Goal: Information Seeking & Learning: Learn about a topic

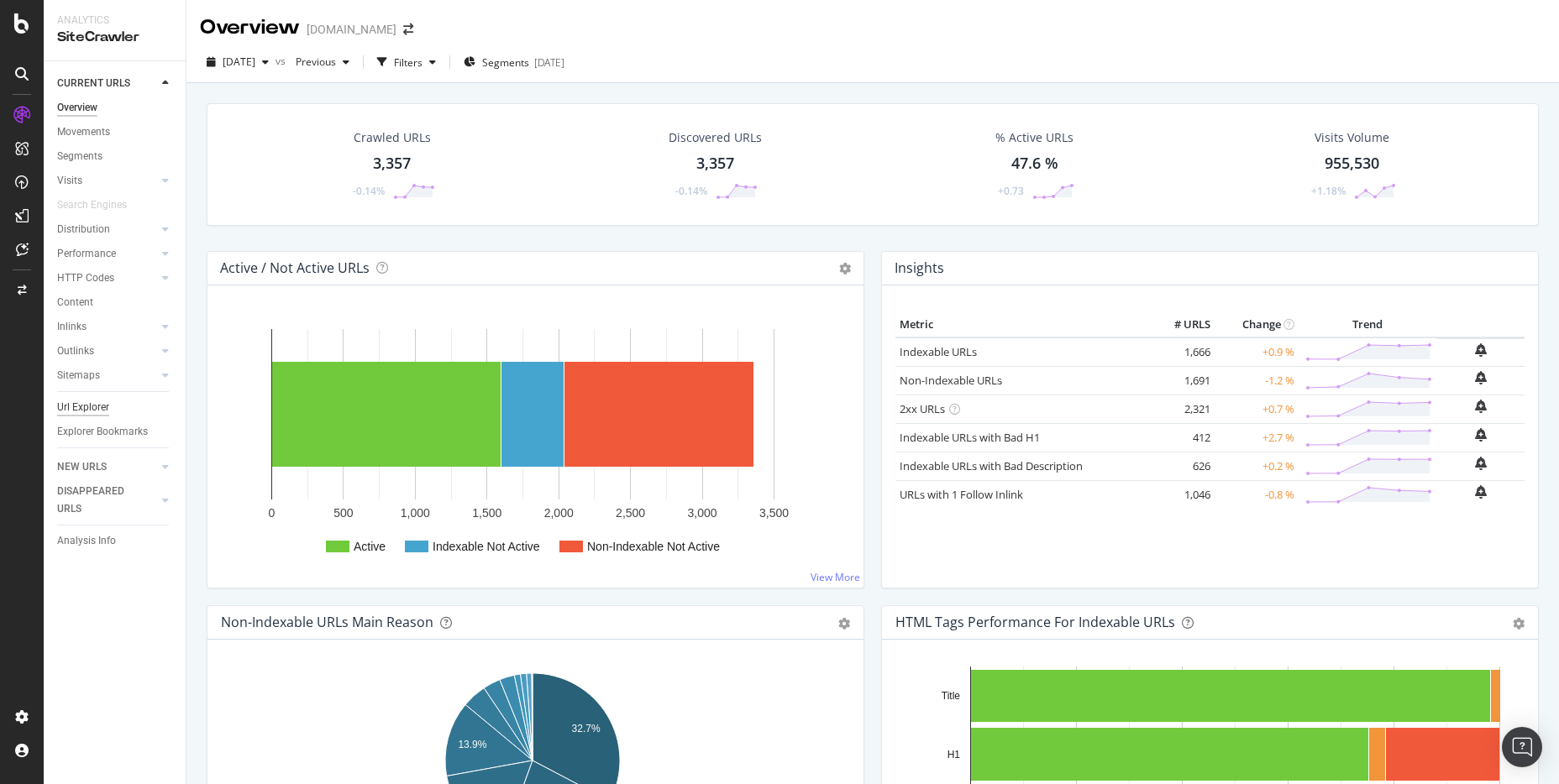
click at [101, 405] on div "Url Explorer" at bounding box center [83, 408] width 52 height 17
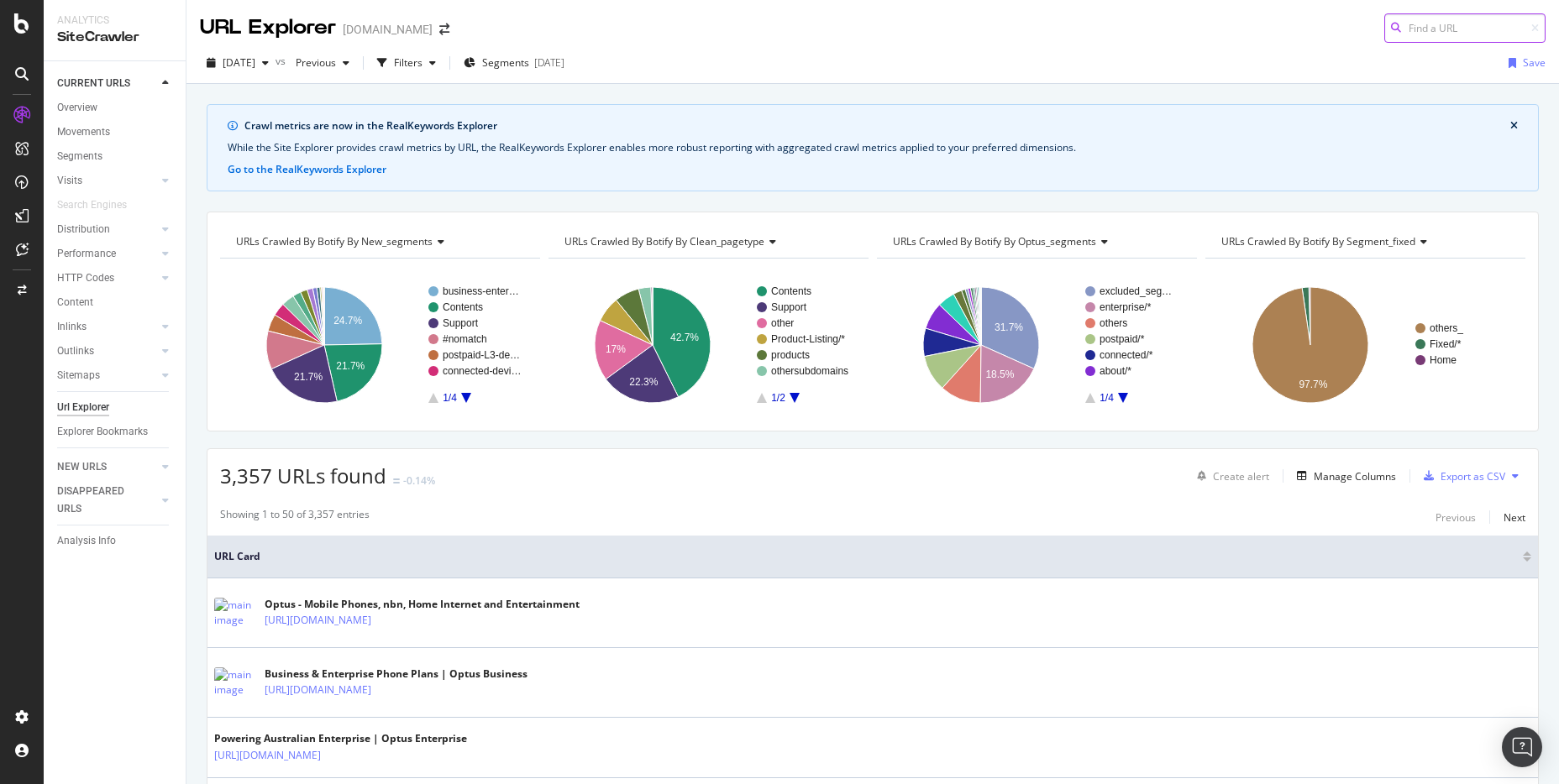
paste input "[URL][DOMAIN_NAME]"
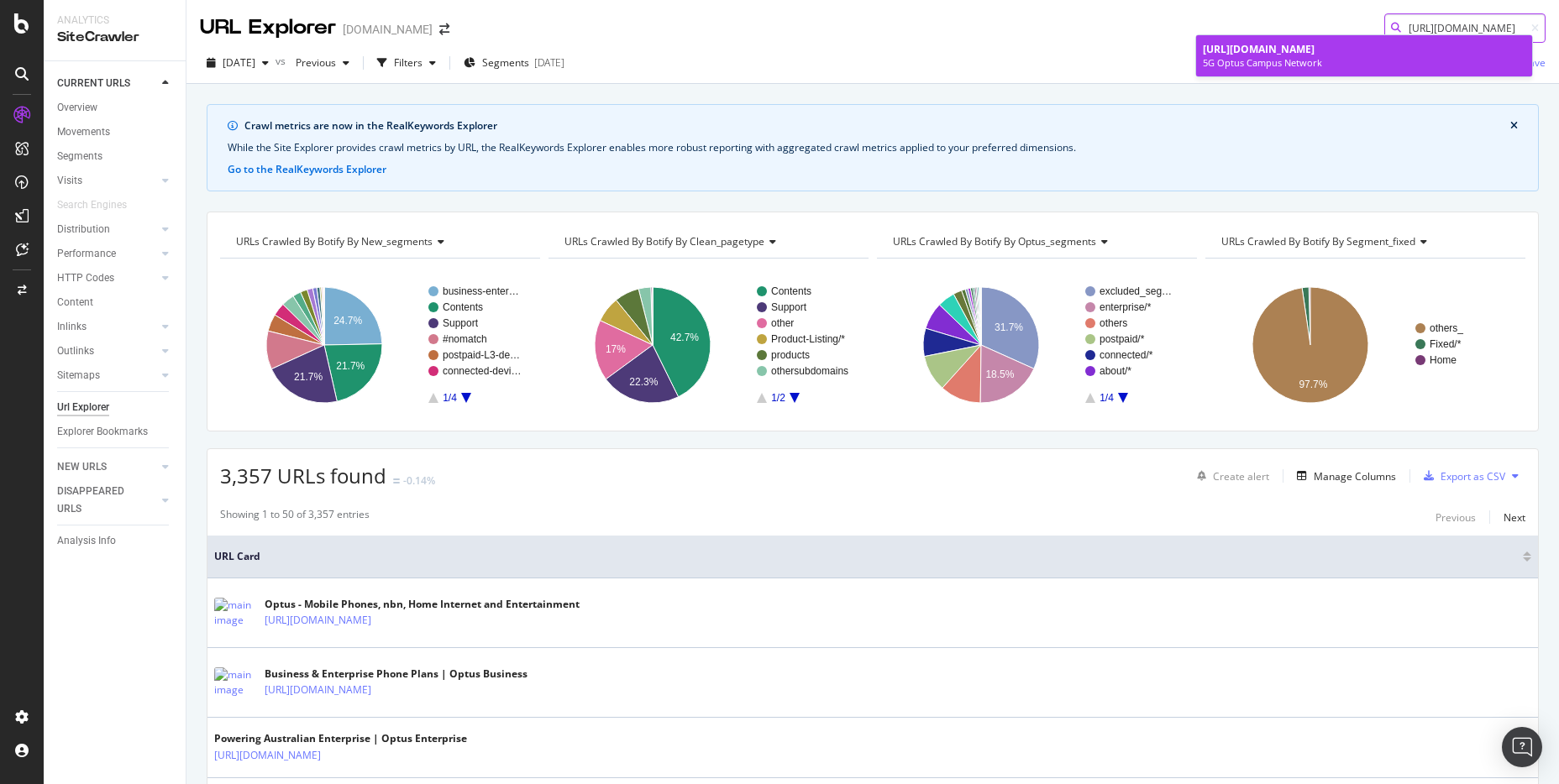
type input "[URL][DOMAIN_NAME]"
click at [1315, 51] on span "[URL][DOMAIN_NAME]" at bounding box center [1258, 49] width 112 height 14
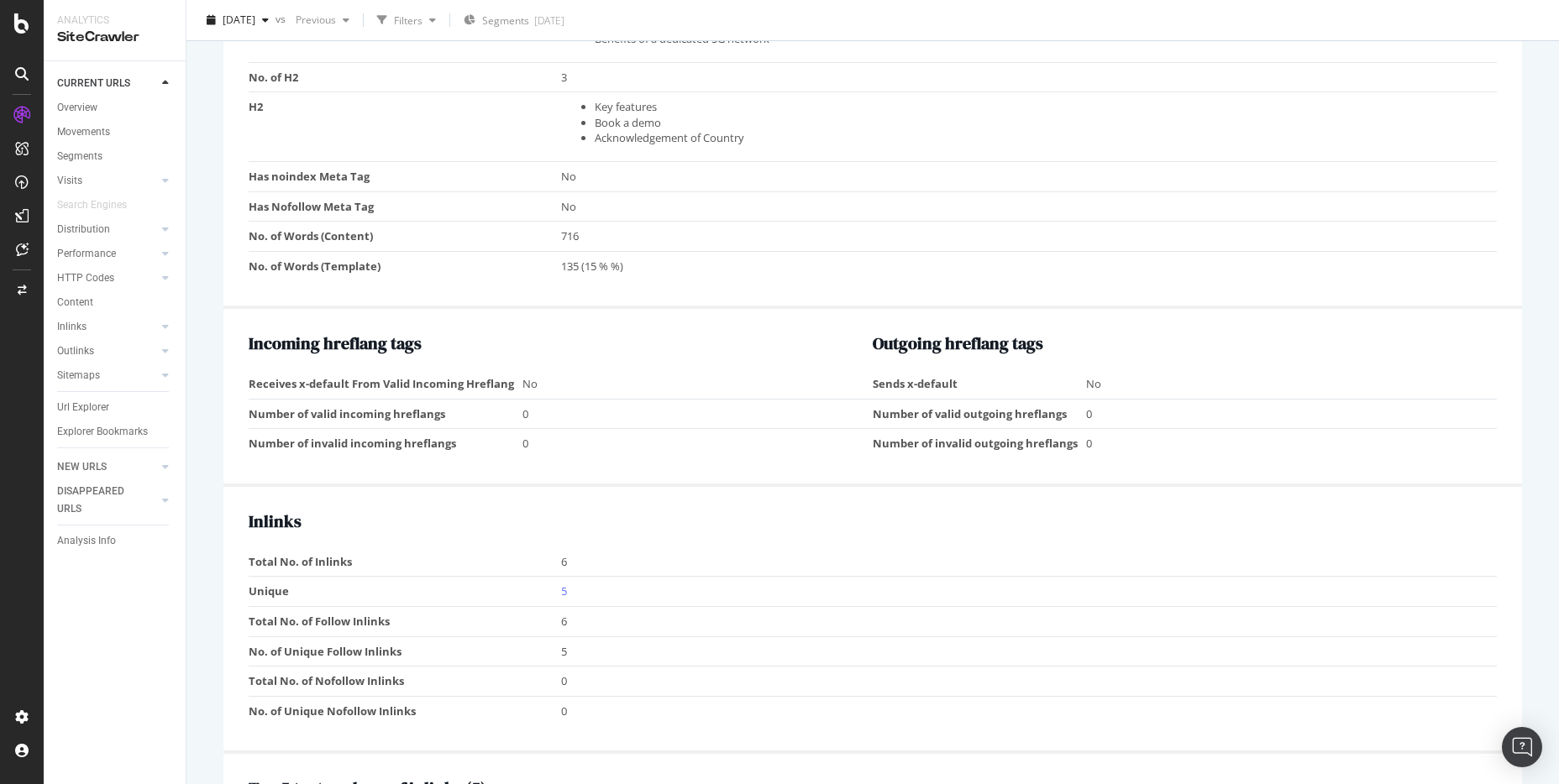
scroll to position [1333, 0]
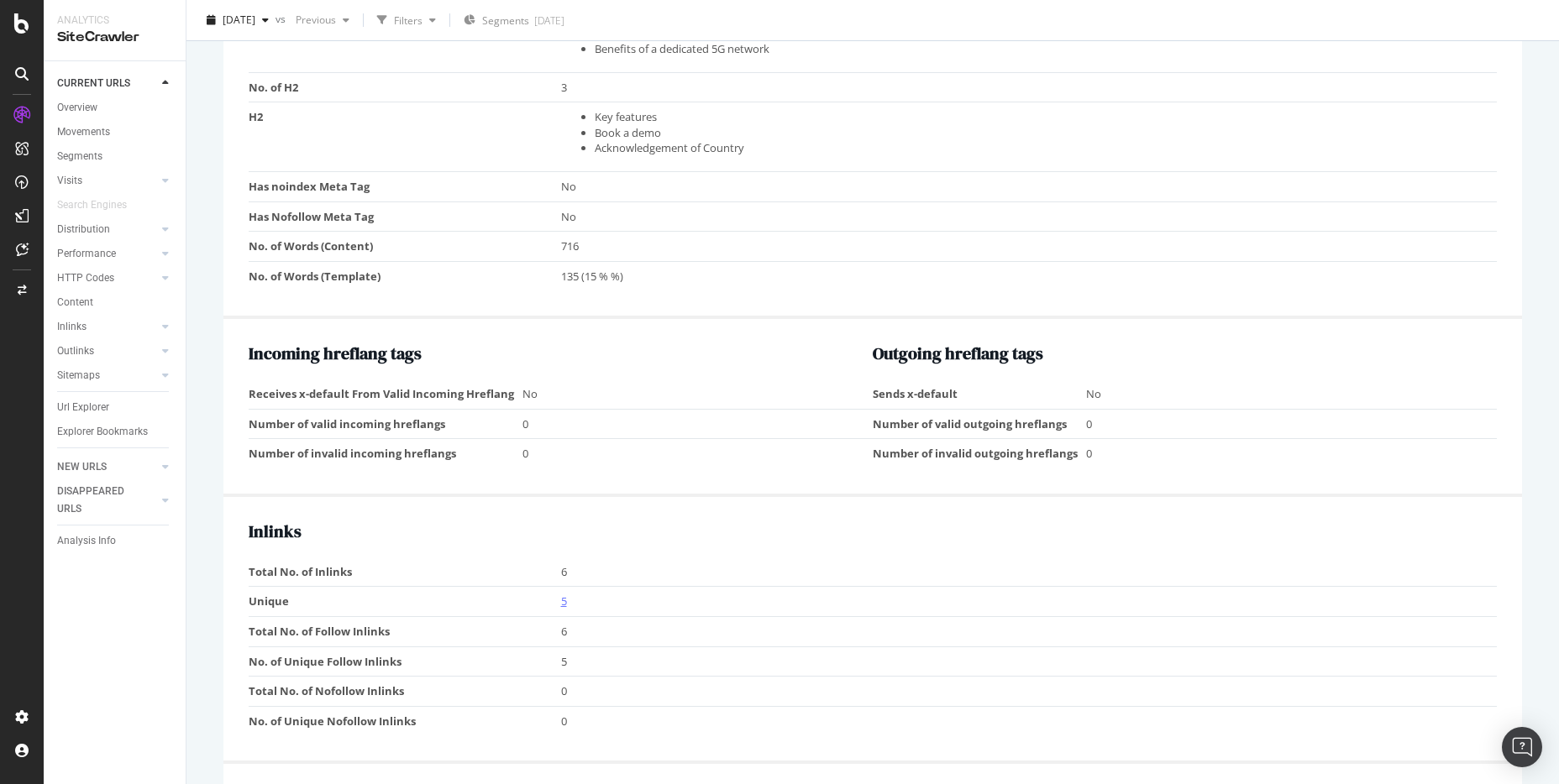
click at [561, 601] on link "5" at bounding box center [564, 601] width 6 height 15
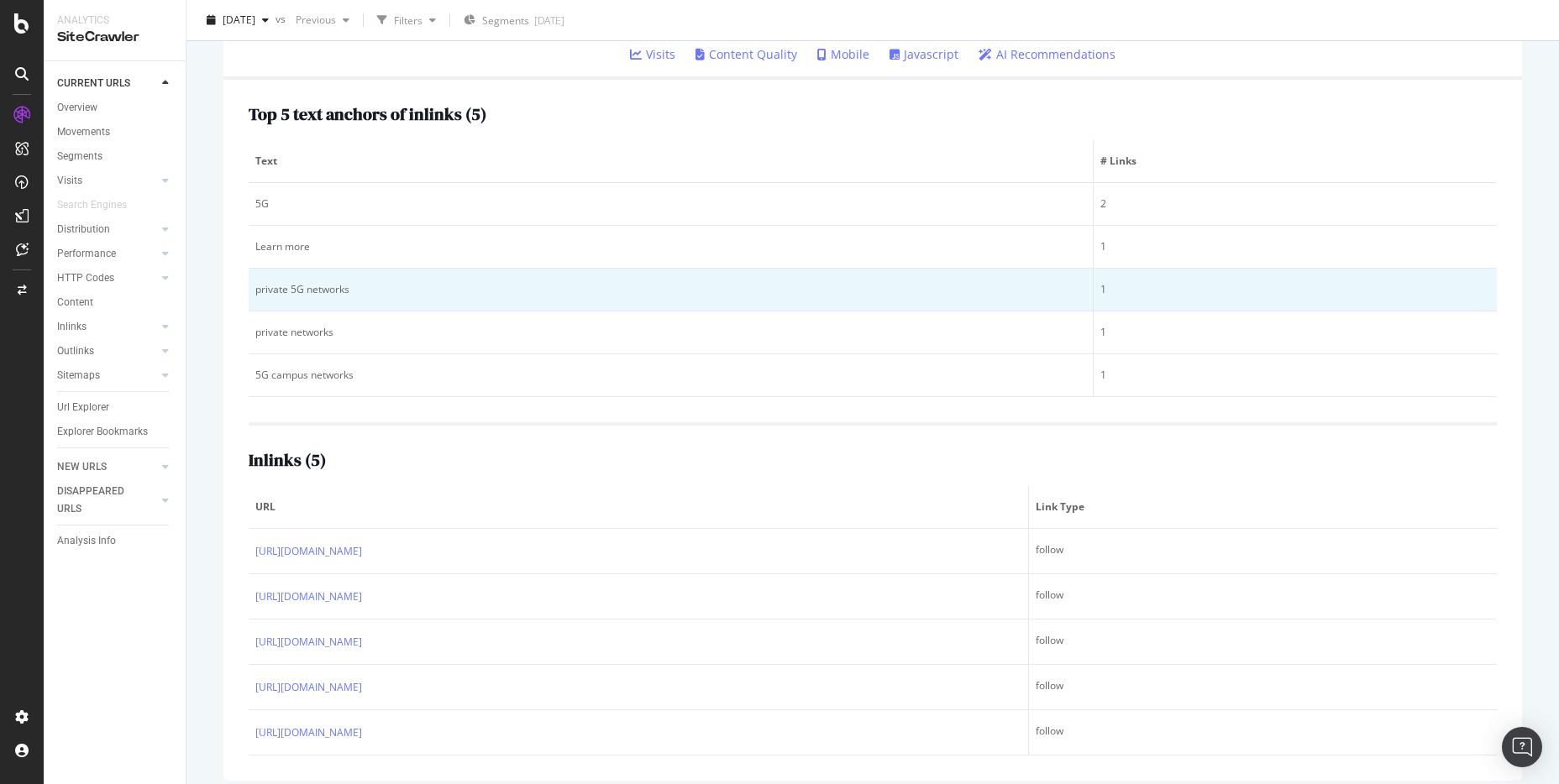
scroll to position [292, 0]
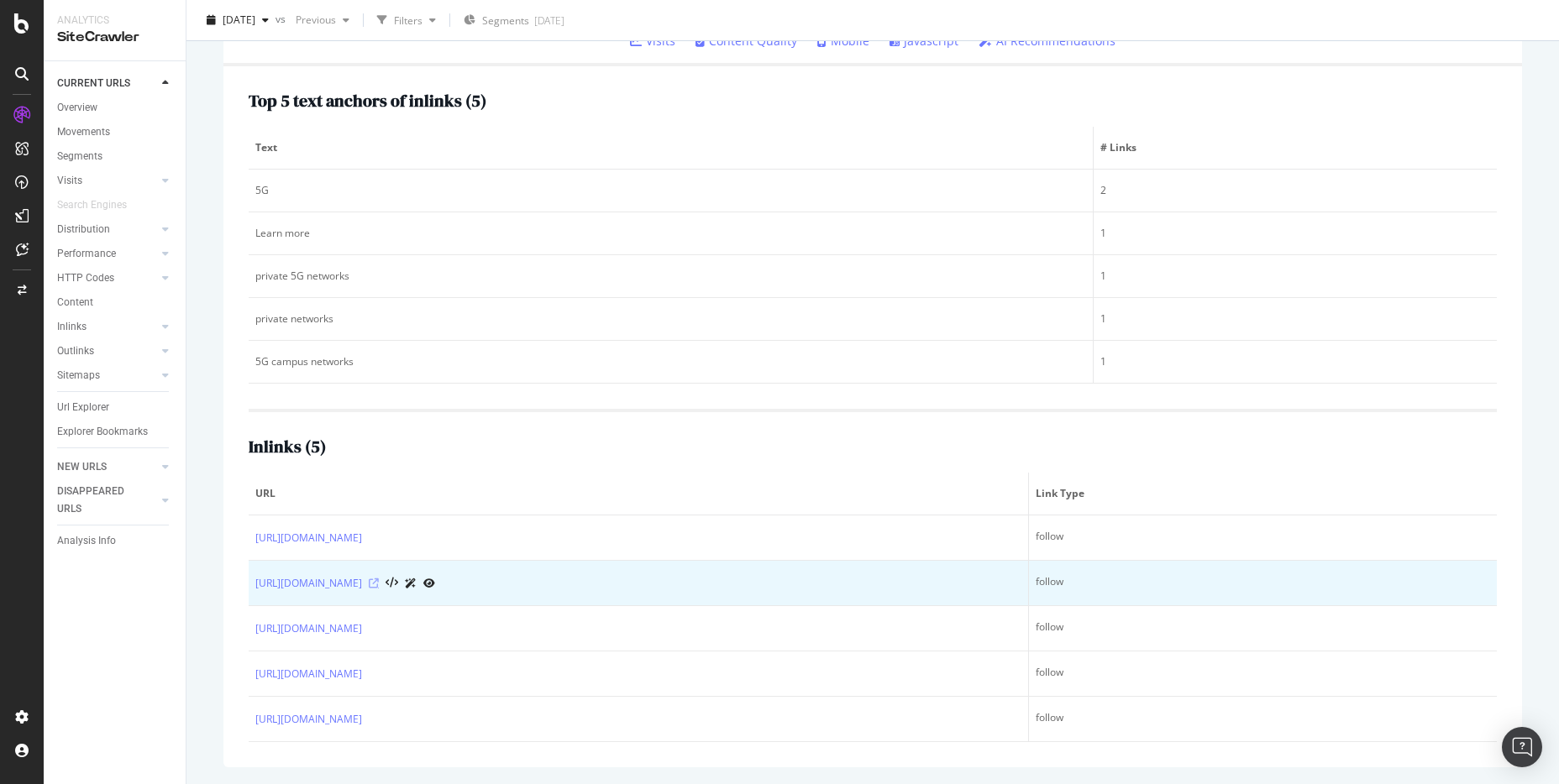
click at [379, 584] on icon at bounding box center [373, 583] width 11 height 11
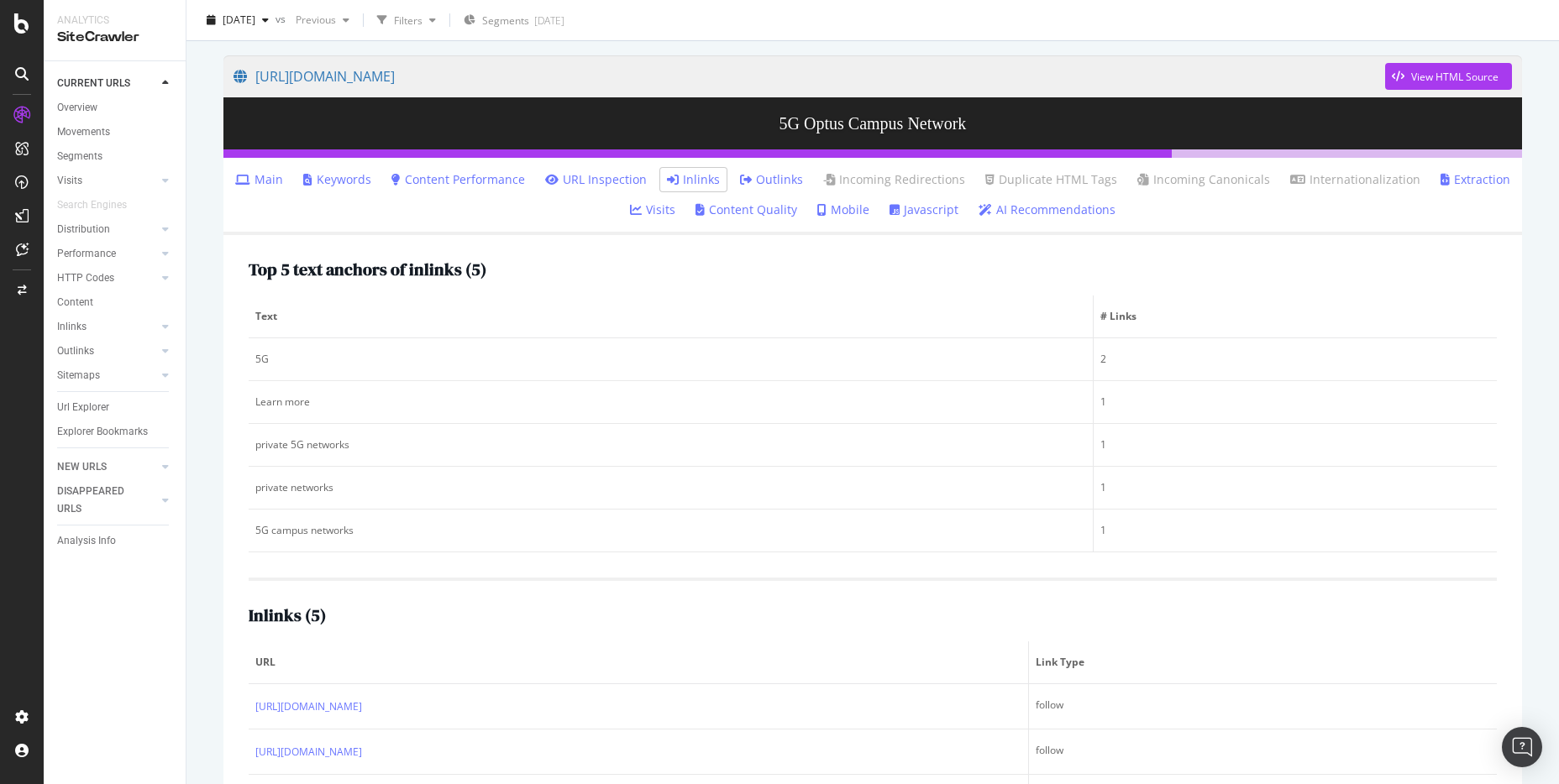
scroll to position [0, 0]
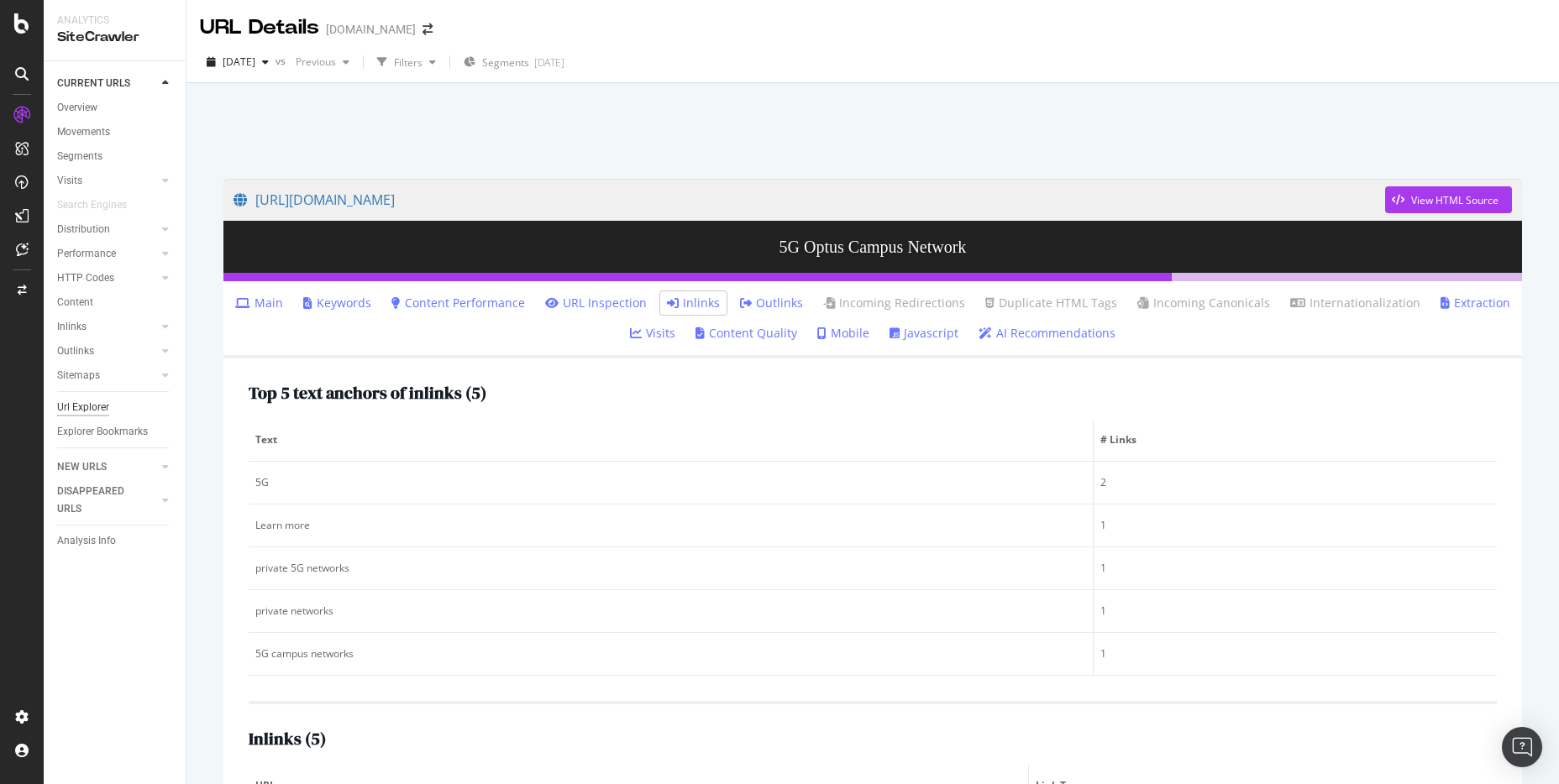
click at [82, 399] on div "Url Explorer" at bounding box center [83, 408] width 52 height 17
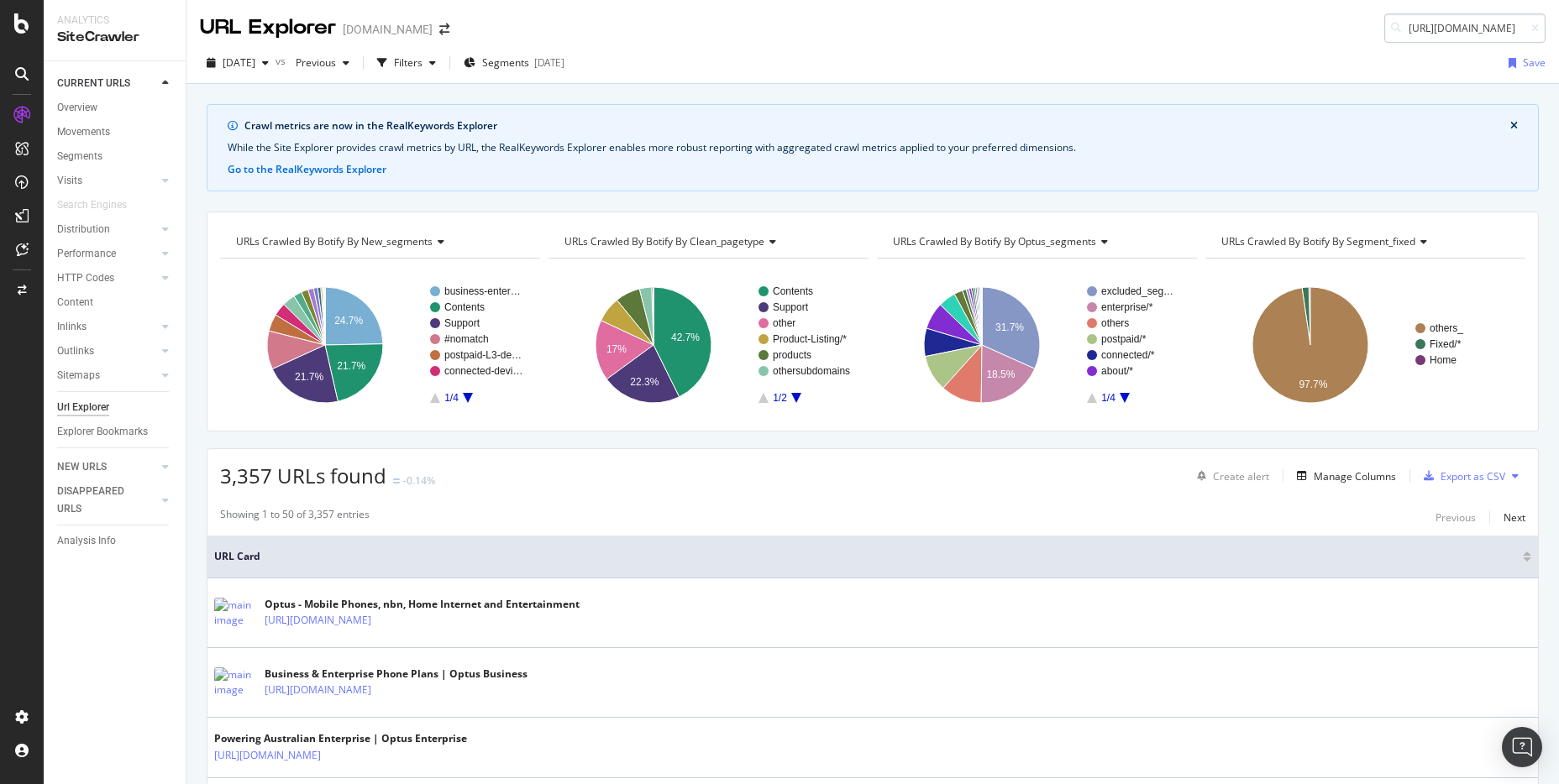
scroll to position [0, 221]
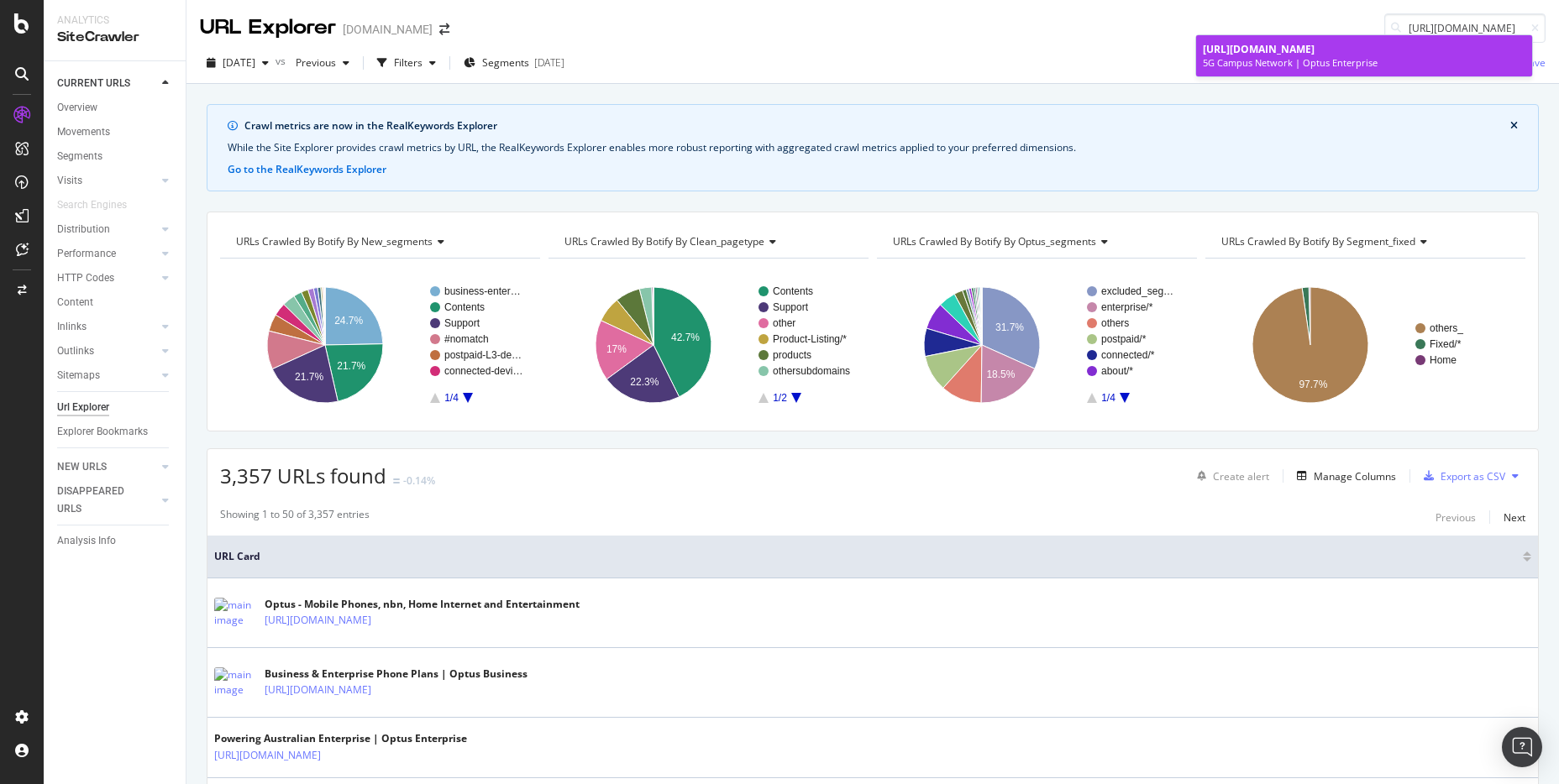
type input "[URL][DOMAIN_NAME]"
click at [1315, 46] on span "[URL][DOMAIN_NAME]" at bounding box center [1258, 49] width 112 height 14
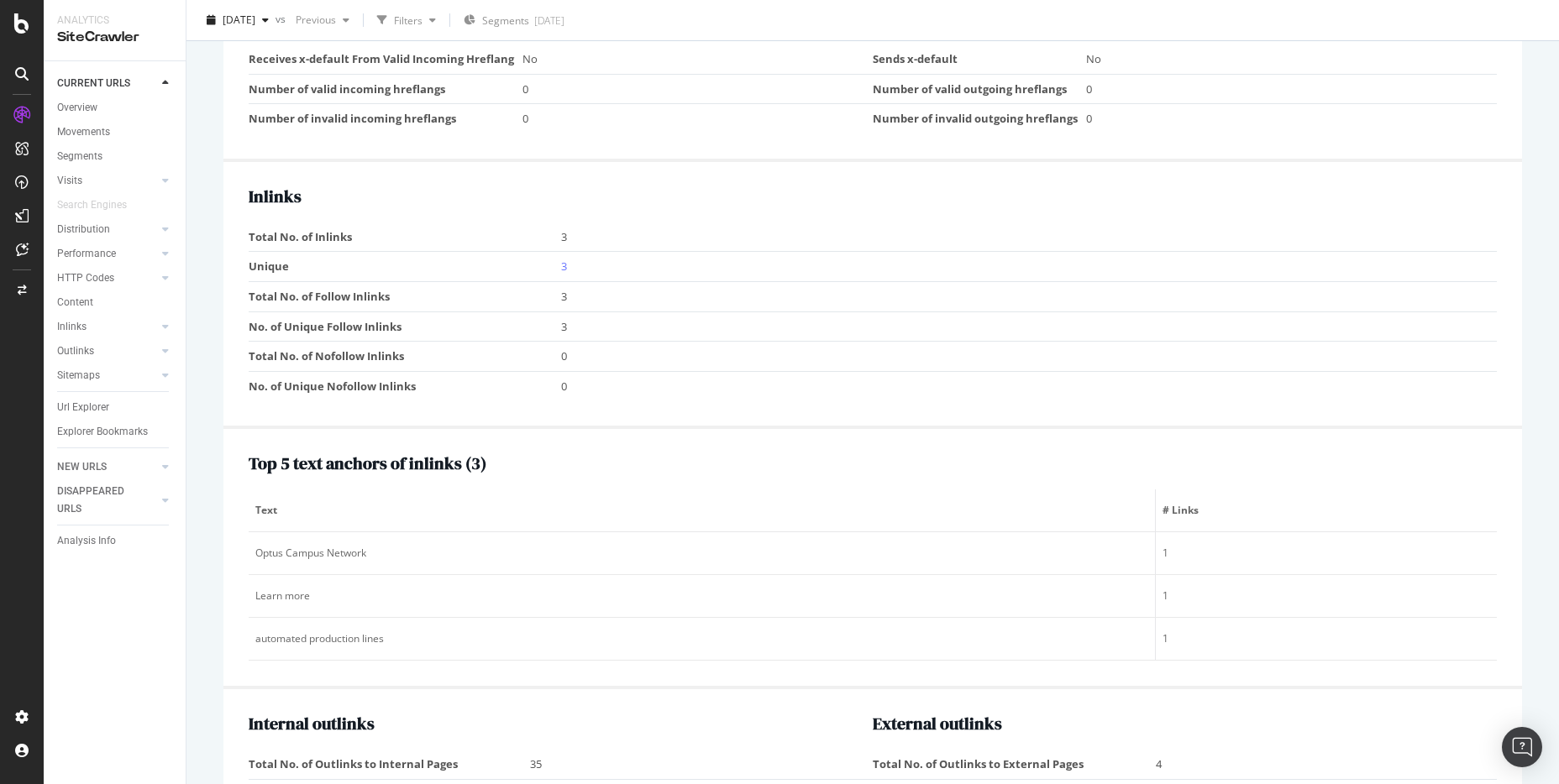
scroll to position [1667, 0]
click at [561, 269] on link "3" at bounding box center [564, 267] width 6 height 15
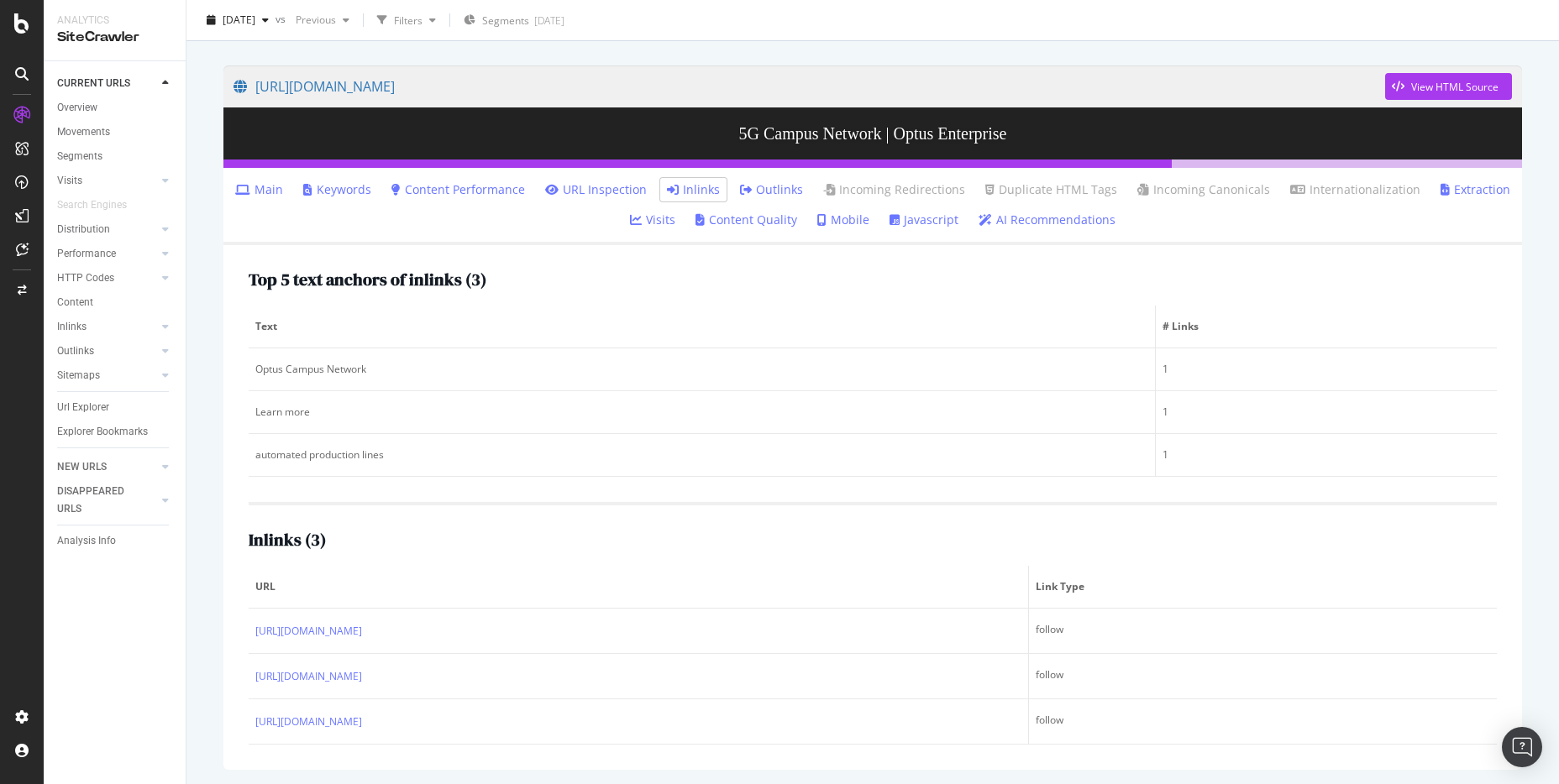
scroll to position [132, 0]
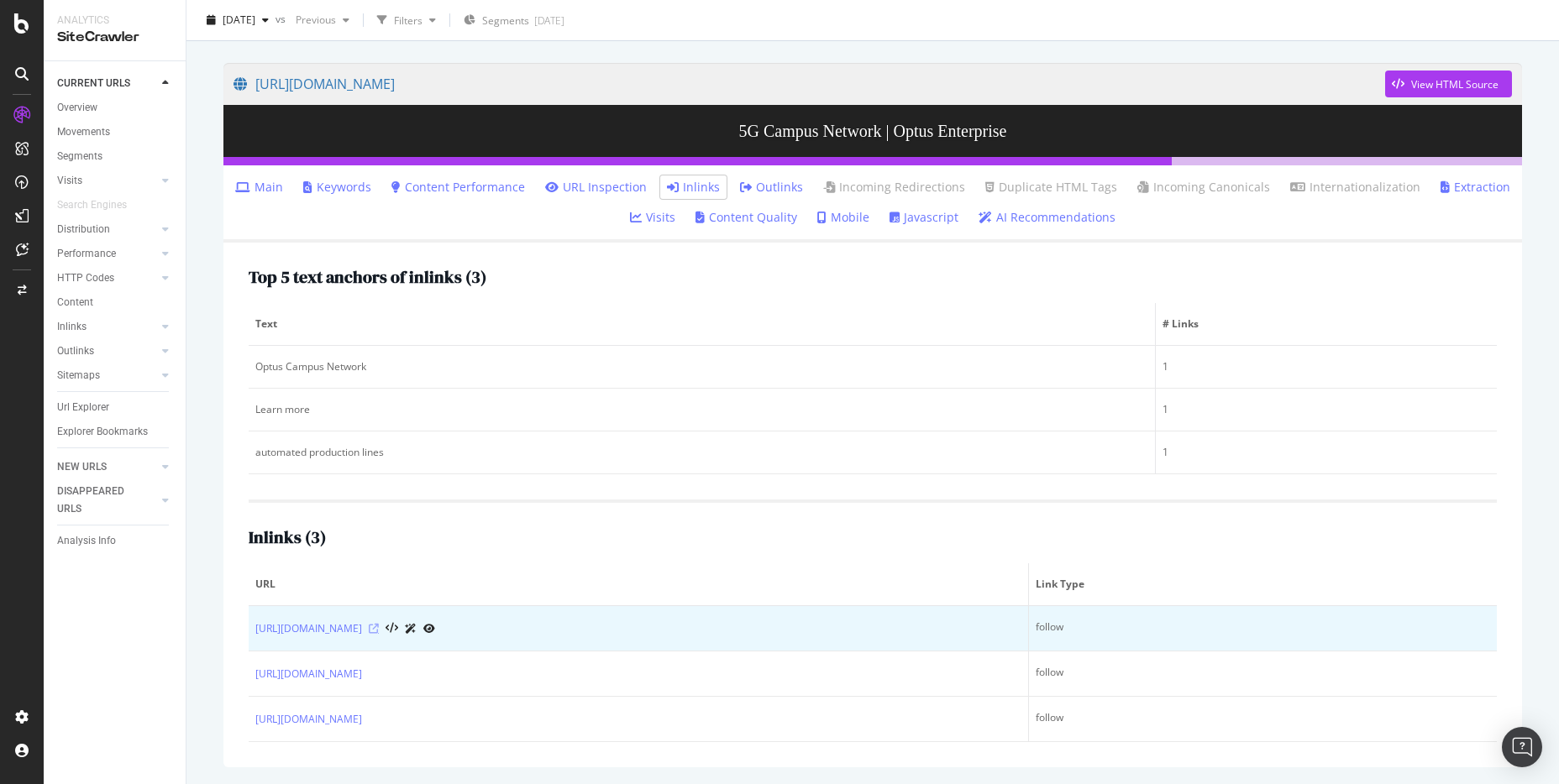
click at [379, 624] on icon at bounding box center [373, 629] width 11 height 11
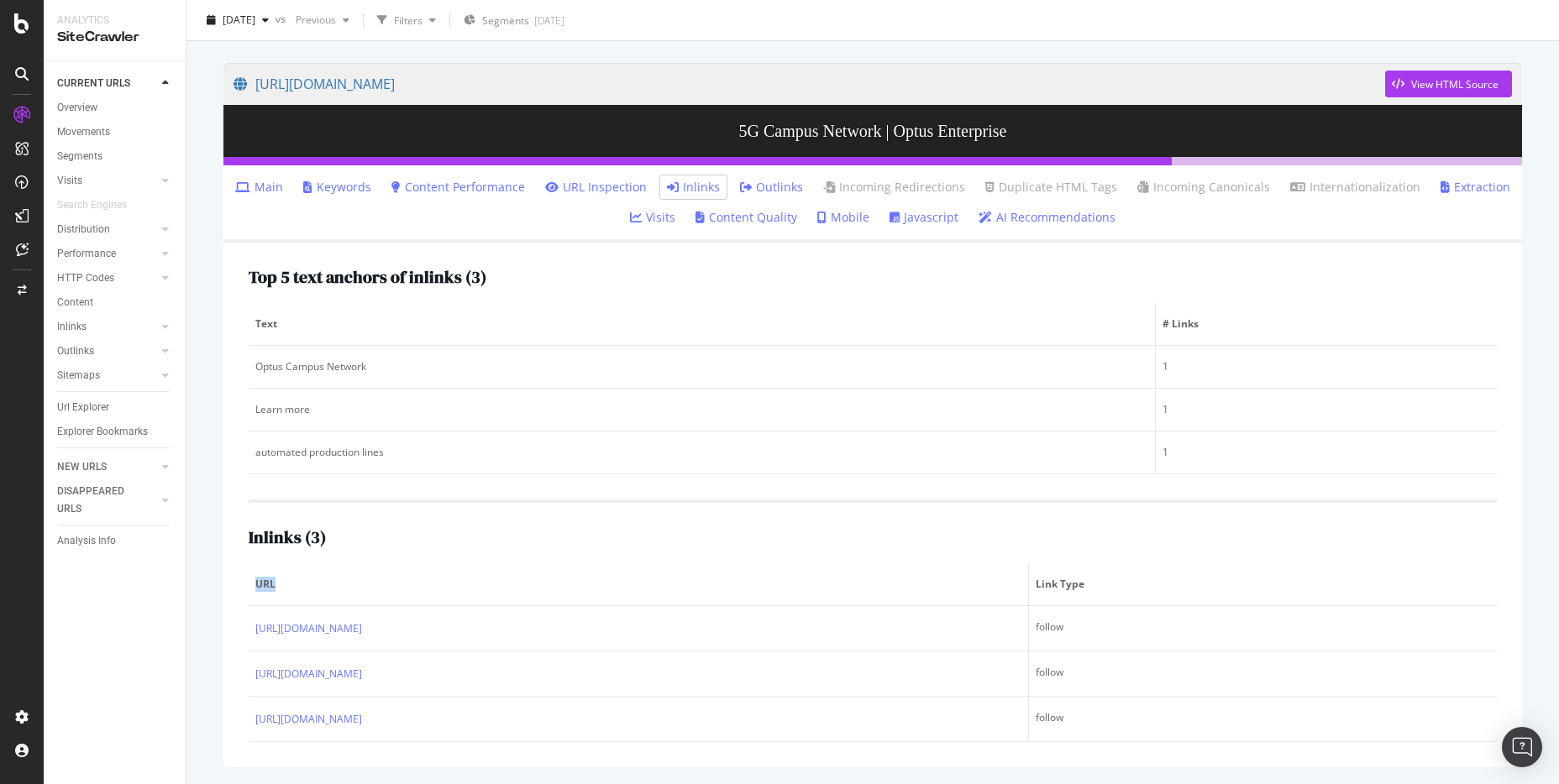
drag, startPoint x: 235, startPoint y: 609, endPoint x: 356, endPoint y: 562, distance: 129.8
click at [356, 562] on div "Top 5 text anchors of inlinks ( 3 ) Text # Links Optus Campus Network 1 Learn m…" at bounding box center [872, 504] width 1299 height 525
drag, startPoint x: 356, startPoint y: 562, endPoint x: 318, endPoint y: 564, distance: 38.1
click at [318, 577] on span "URL" at bounding box center [636, 585] width 761 height 15
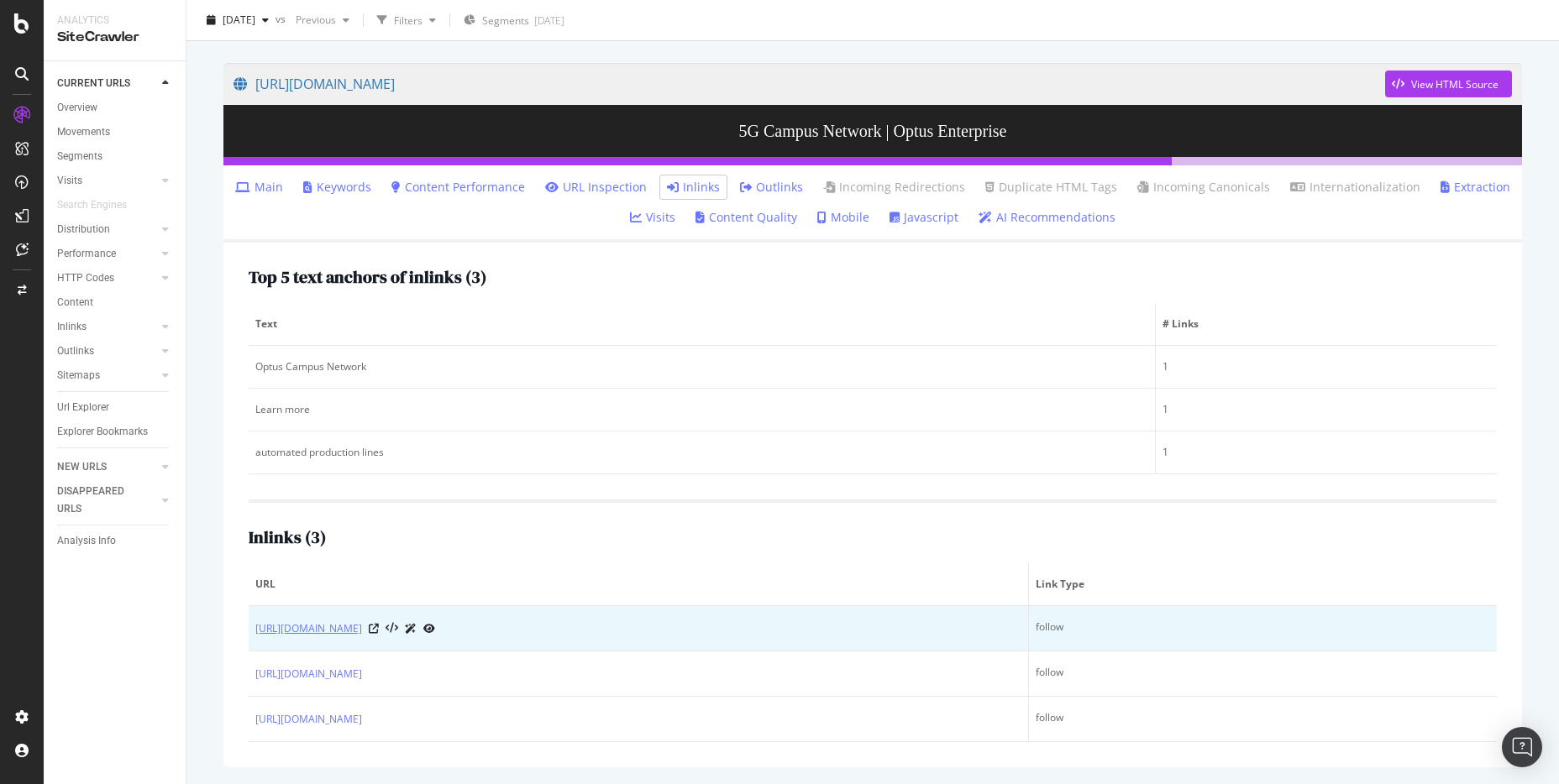
drag, startPoint x: 247, startPoint y: 612, endPoint x: 283, endPoint y: 629, distance: 39.8
click at [283, 629] on div "Top 5 text anchors of inlinks ( 3 ) Text # Links Optus Campus Network 1 Learn m…" at bounding box center [872, 504] width 1299 height 525
copy table "URL Link Type [URL][DOMAIN_NAME]"
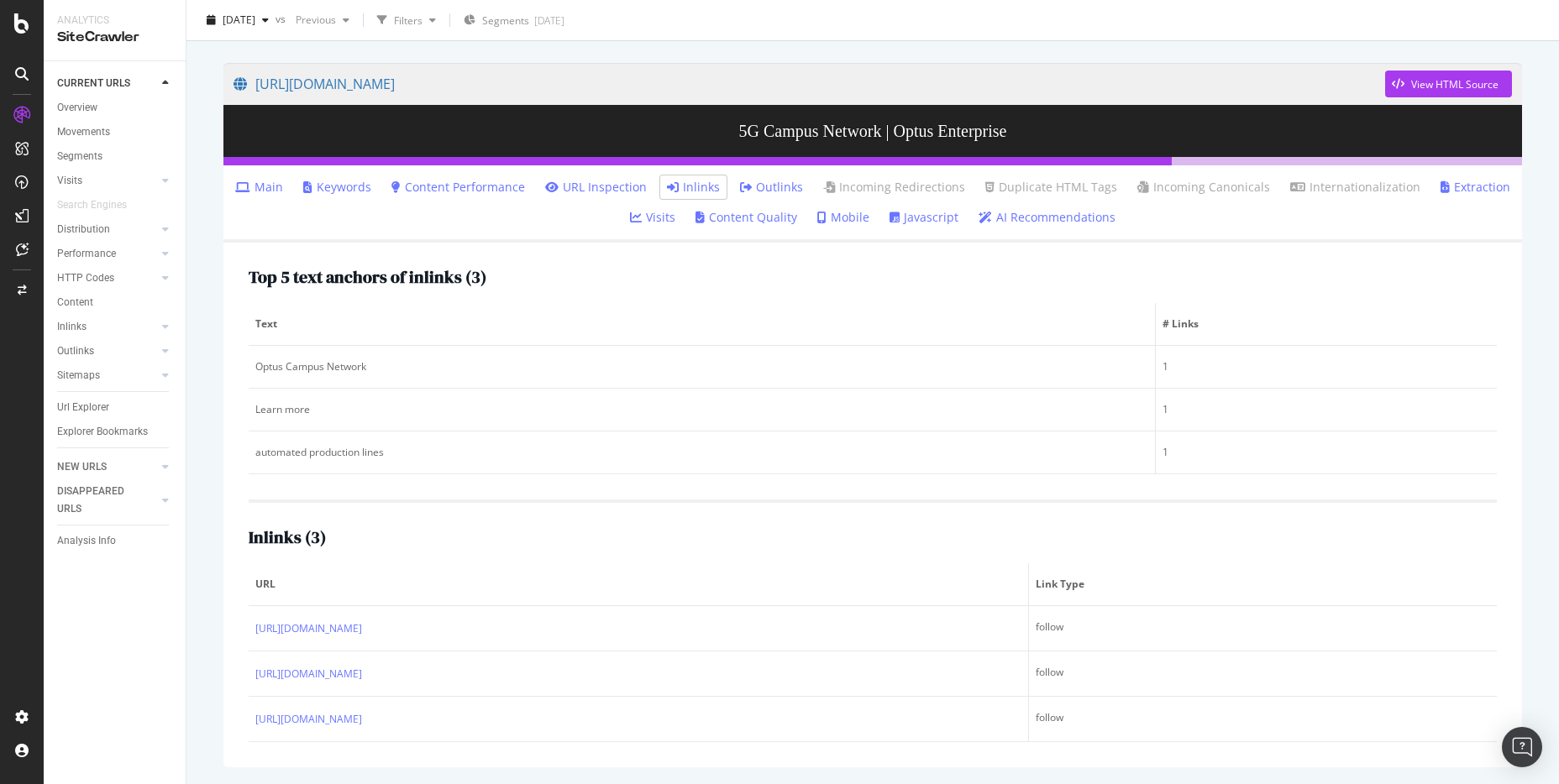
click at [239, 555] on div "Top 5 text anchors of inlinks ( 3 ) Text # Links Optus Campus Network 1 Learn m…" at bounding box center [872, 504] width 1299 height 525
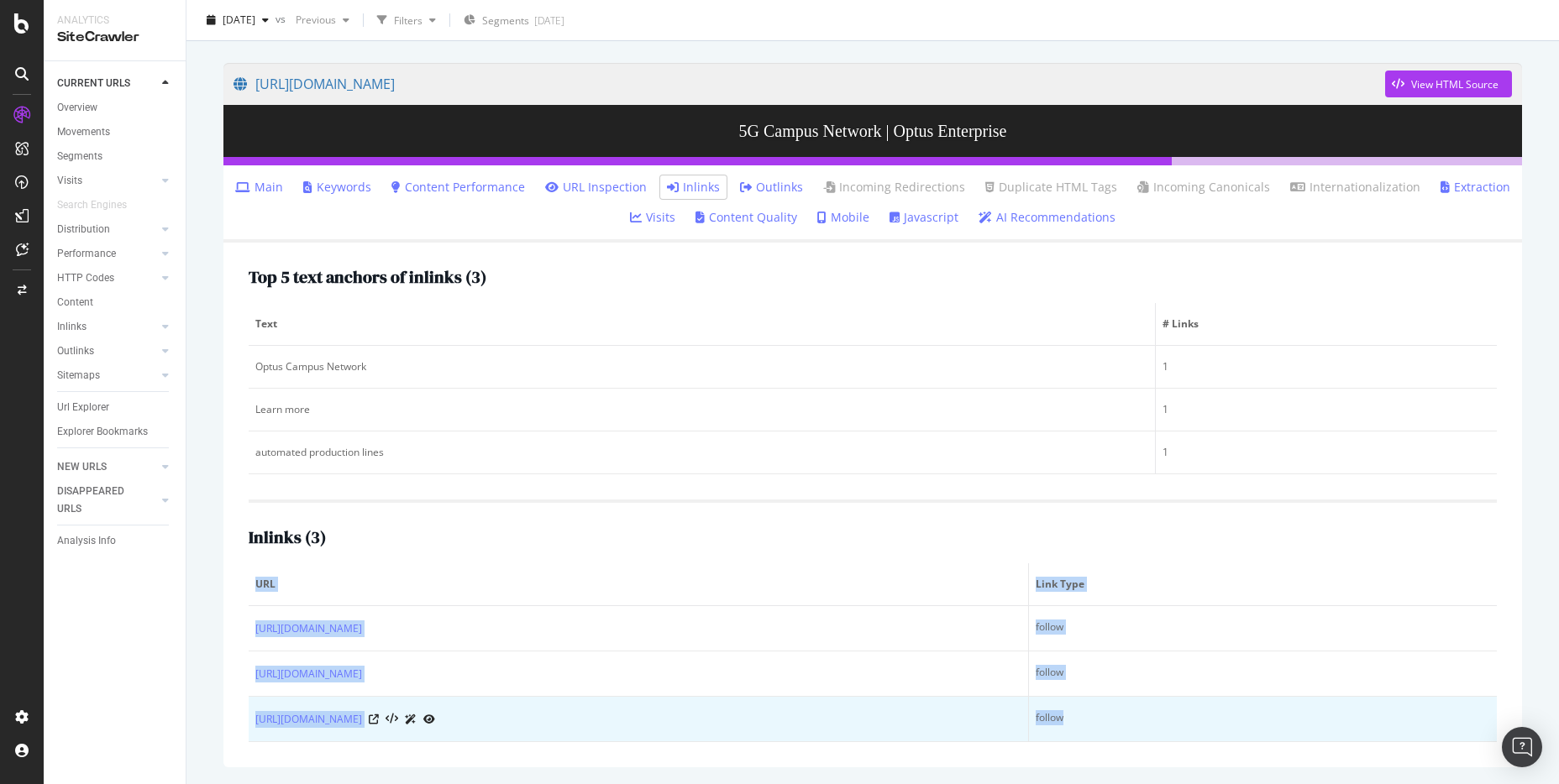
drag, startPoint x: 242, startPoint y: 562, endPoint x: 1070, endPoint y: 706, distance: 840.4
click at [1070, 706] on div "Top 5 text anchors of inlinks ( 3 ) Text # Links Optus Campus Network 1 Learn m…" at bounding box center [872, 504] width 1299 height 525
copy table "URL Link Type [URL][DOMAIN_NAME] follow [URL][DOMAIN_NAME] follow [URL][DOMAIN_…"
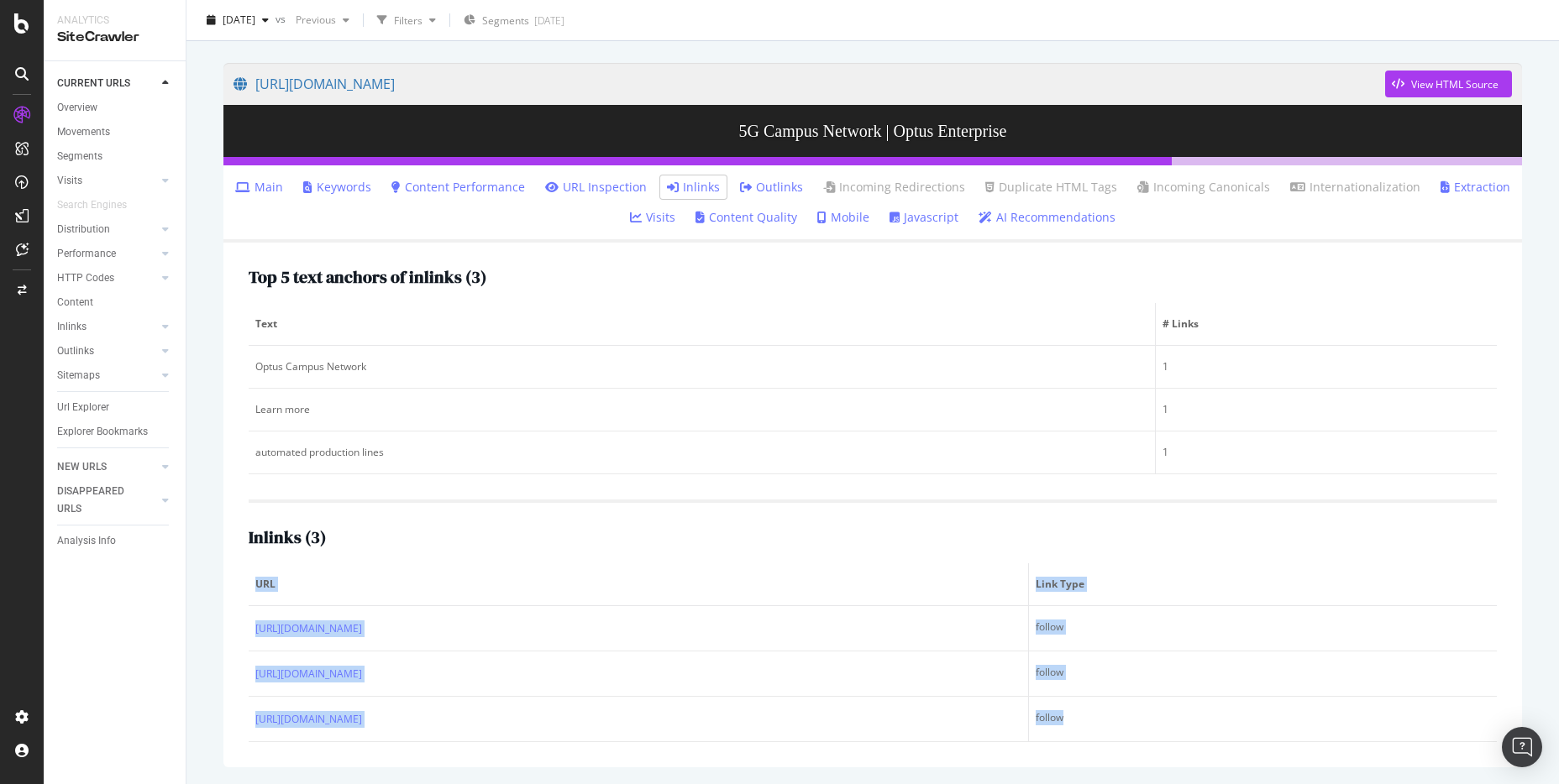
click at [676, 563] on th "URL" at bounding box center [639, 584] width 780 height 43
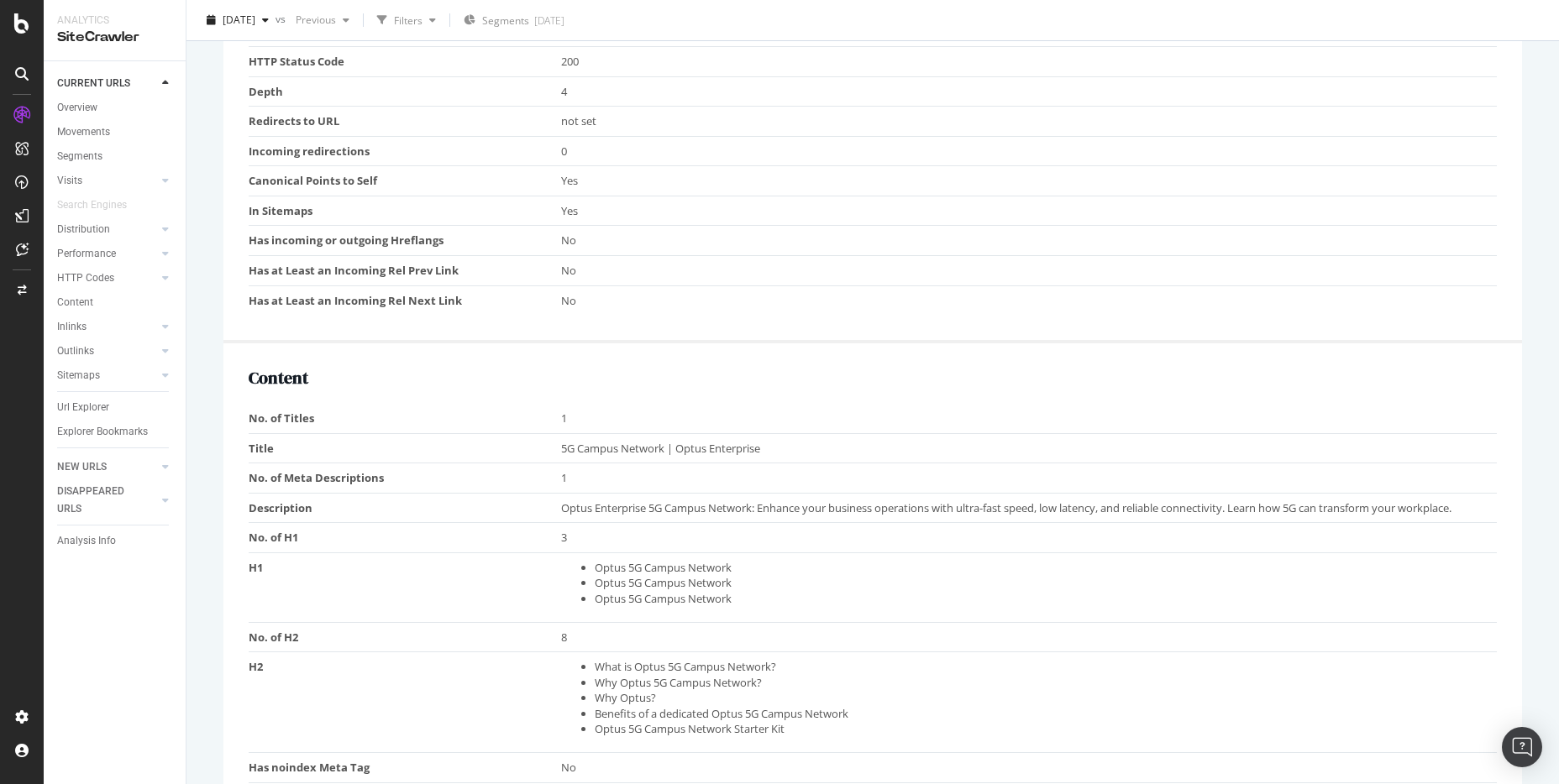
scroll to position [755, 0]
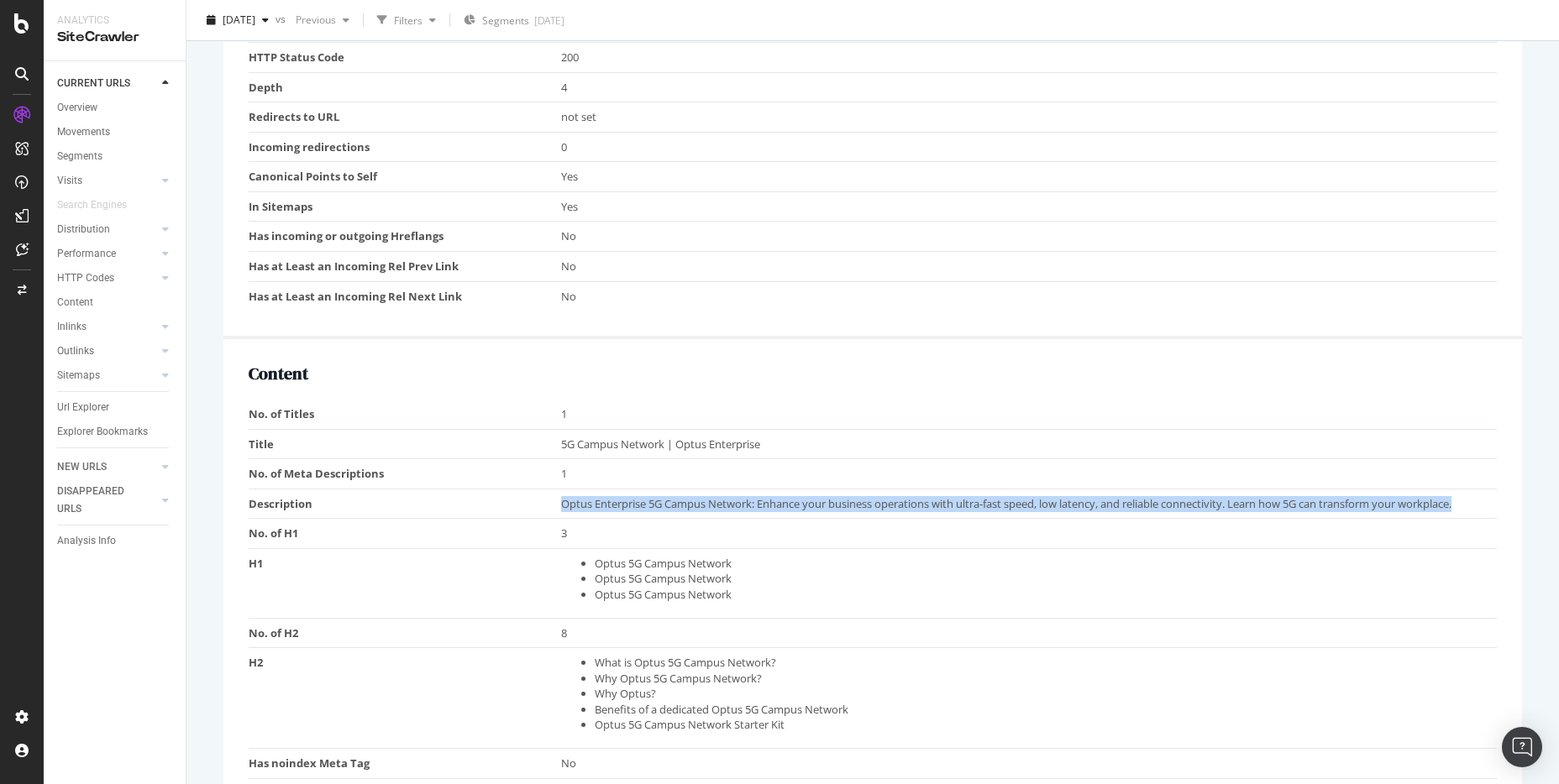
drag, startPoint x: 555, startPoint y: 505, endPoint x: 1479, endPoint y: 509, distance: 924.0
click at [1479, 509] on tr "Description Optus Enterprise 5G Campus Network: Enhance your business operation…" at bounding box center [872, 504] width 1248 height 31
copy tr "Optus Enterprise 5G Campus Network: Enhance your business operations with ultra…"
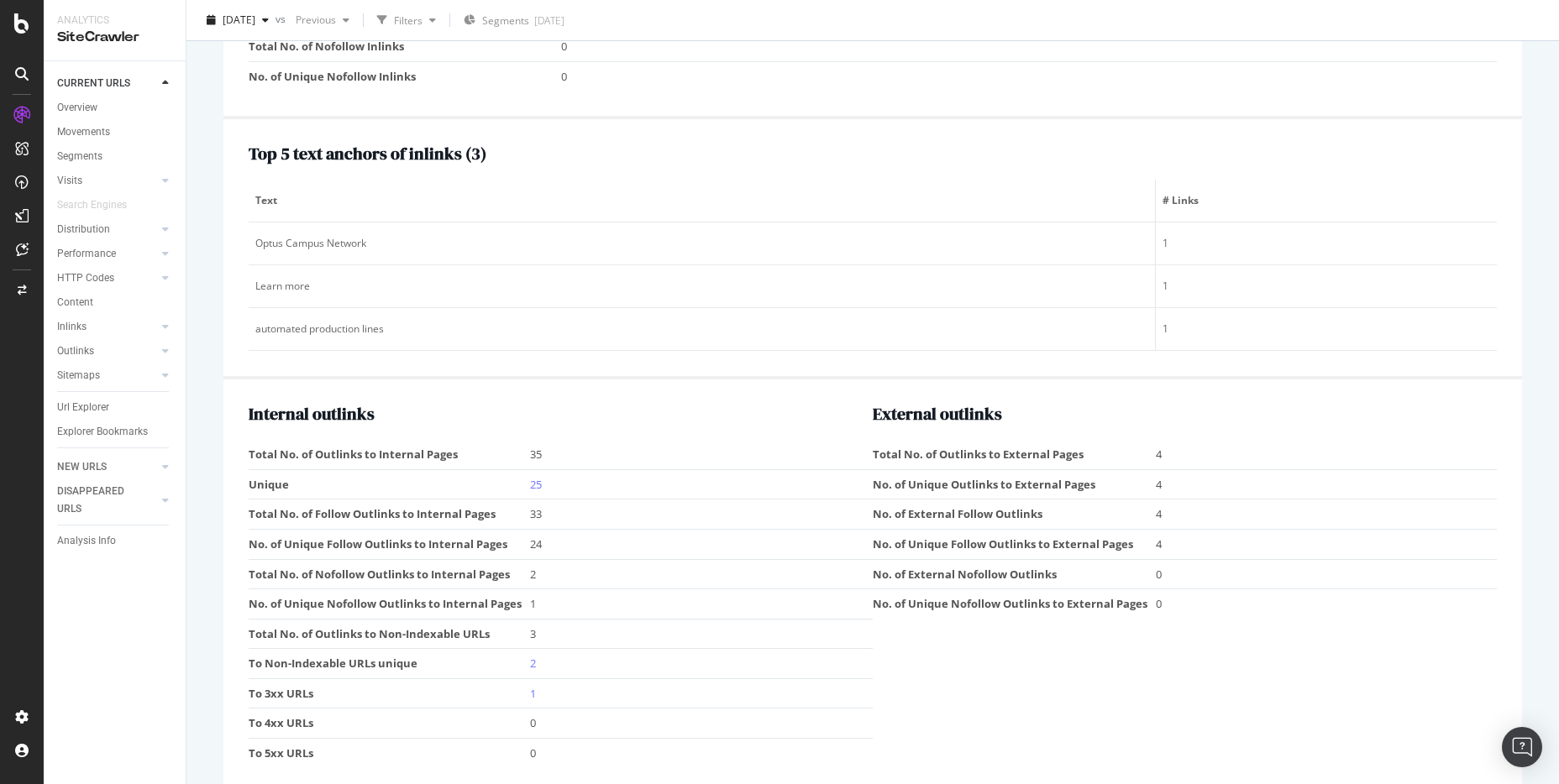
scroll to position [2003, 0]
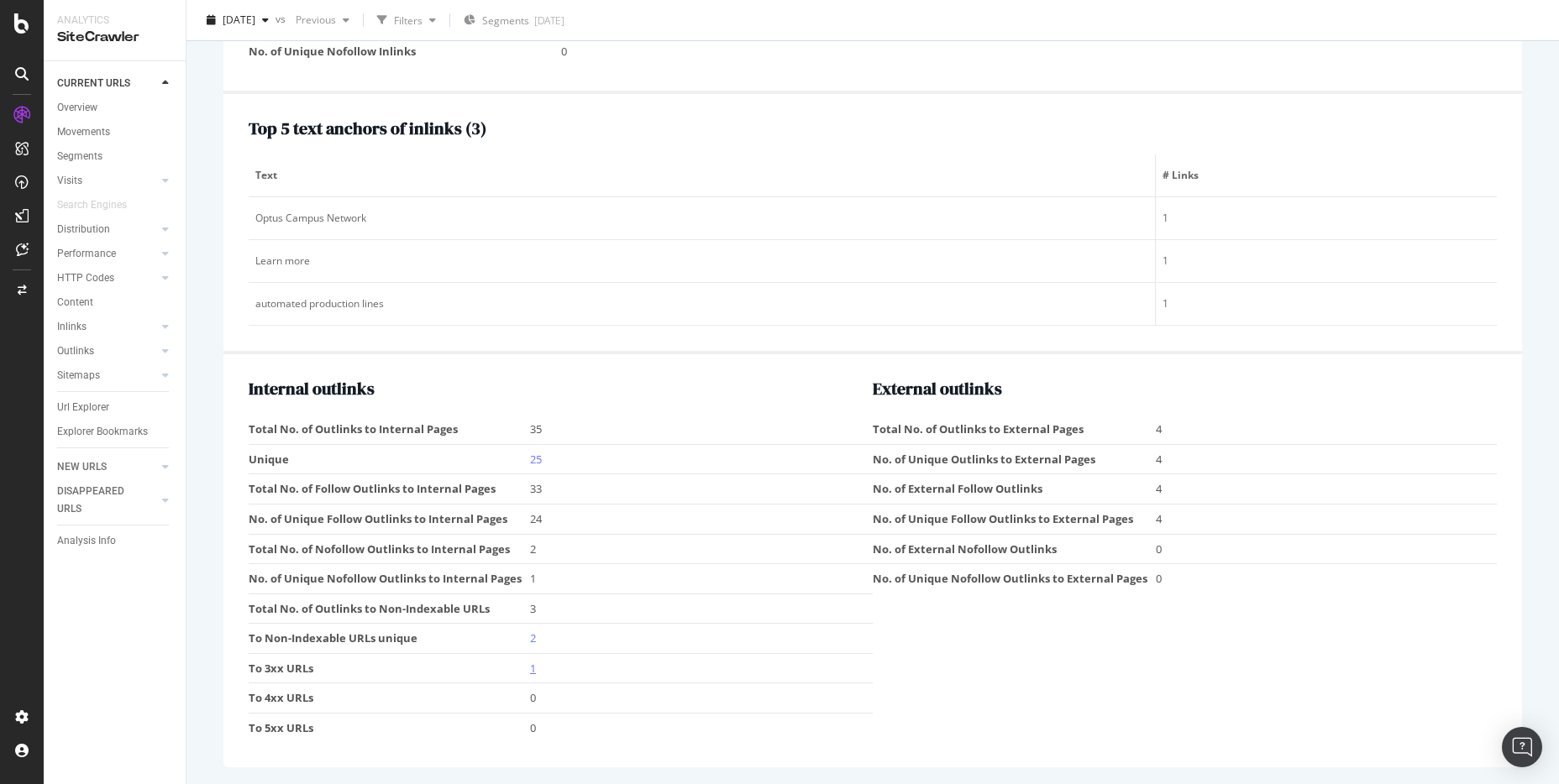
click at [530, 667] on link "1" at bounding box center [532, 668] width 6 height 15
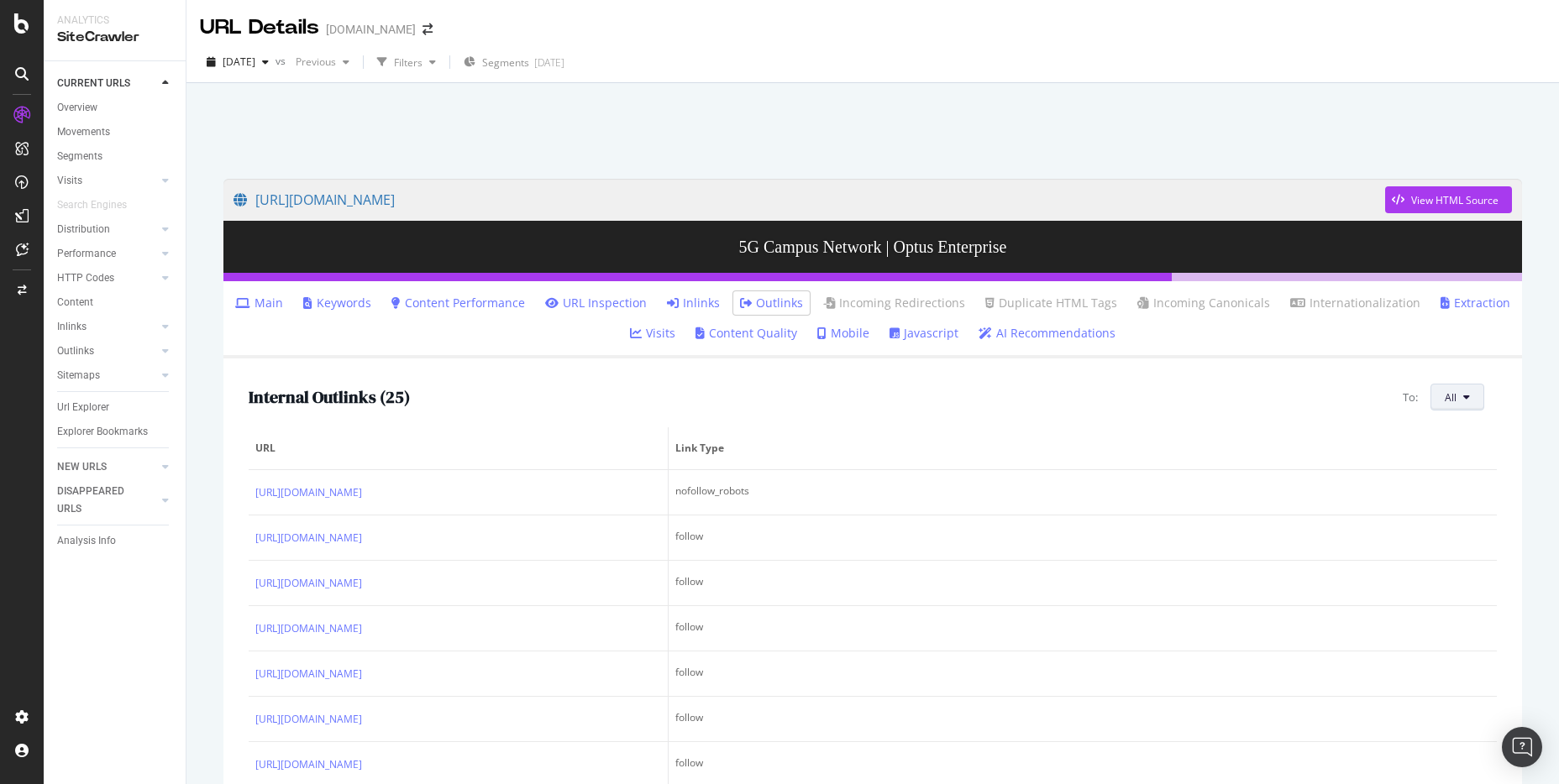
click at [1463, 399] on icon at bounding box center [1466, 397] width 7 height 11
click at [1465, 522] on span "3xx URLs" at bounding box center [1480, 524] width 94 height 15
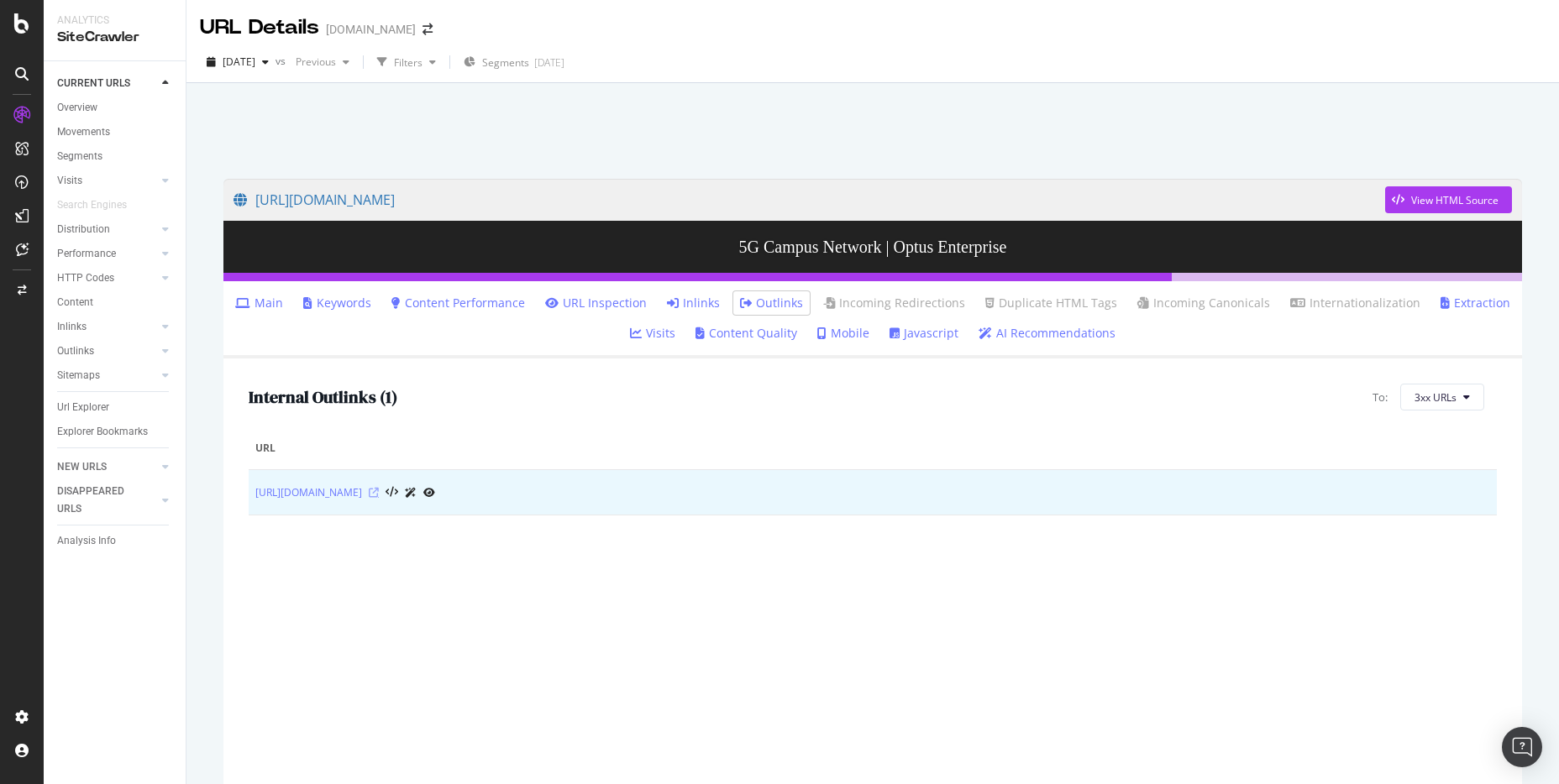
click at [379, 488] on icon at bounding box center [373, 493] width 11 height 11
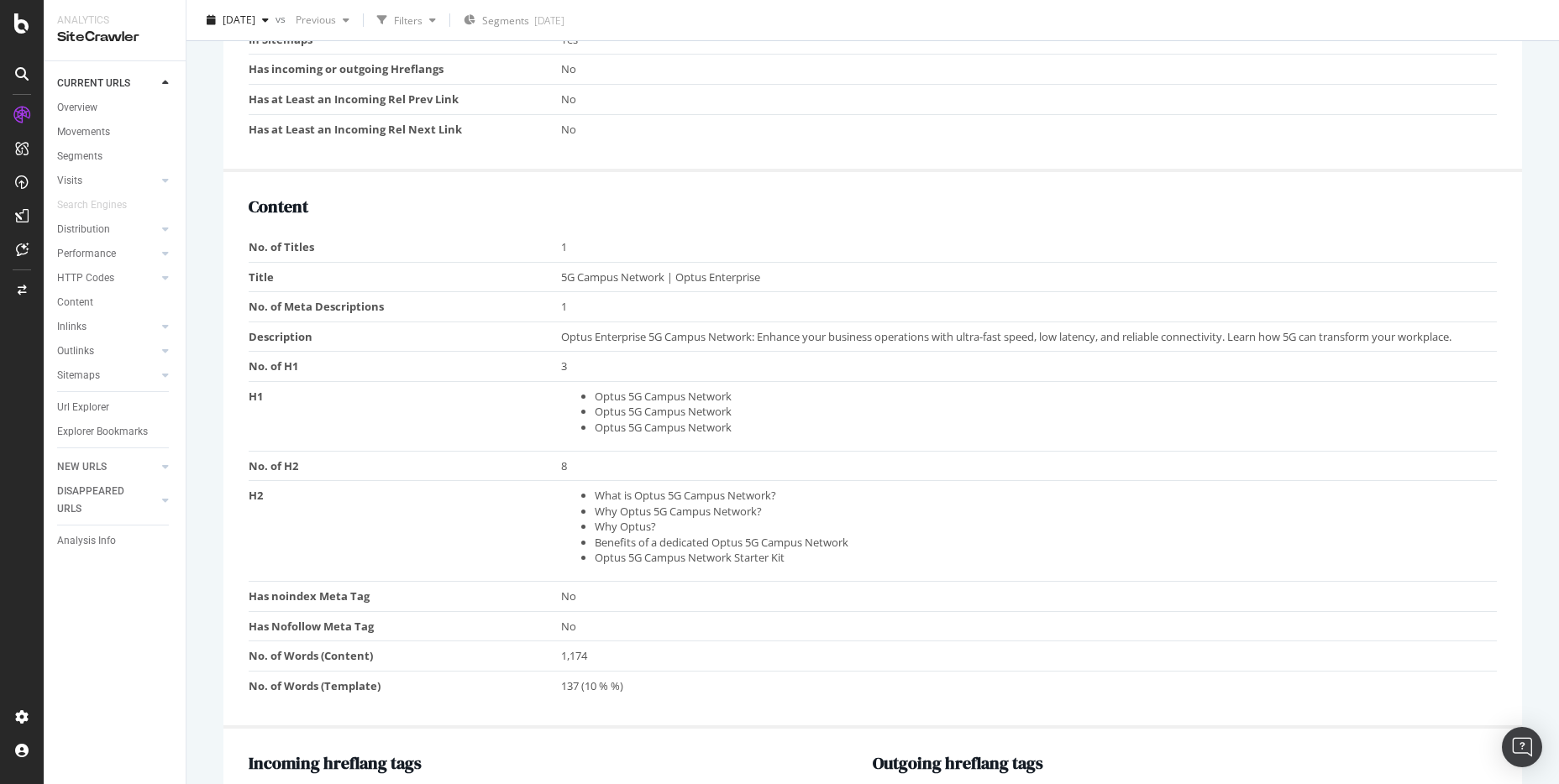
scroll to position [924, 0]
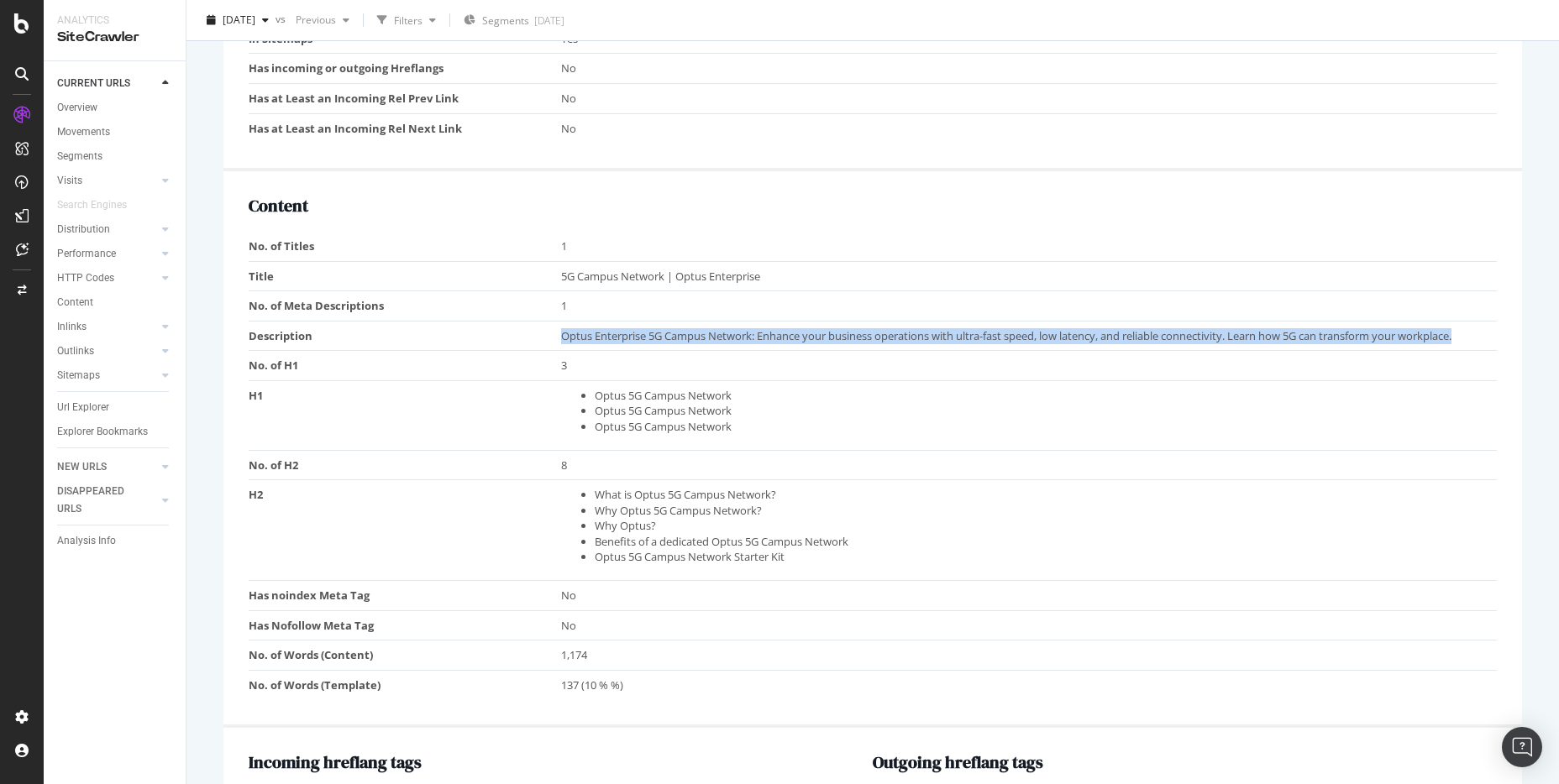
drag, startPoint x: 555, startPoint y: 337, endPoint x: 1477, endPoint y: 331, distance: 922.0
click at [1477, 331] on tr "Description Optus Enterprise 5G Campus Network: Enhance your business operation…" at bounding box center [872, 336] width 1248 height 31
copy tr "Optus Enterprise 5G Campus Network: Enhance your business operations with ultra…"
